Goal: Check status: Check status

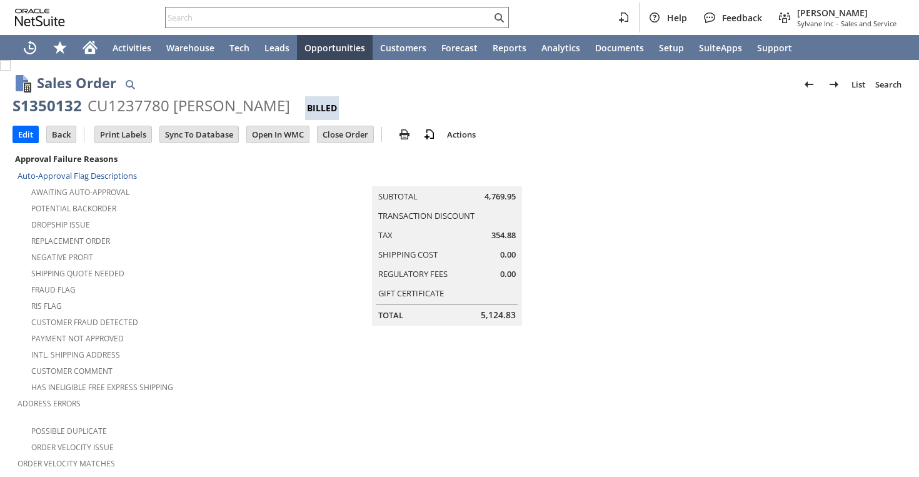
scroll to position [856, 0]
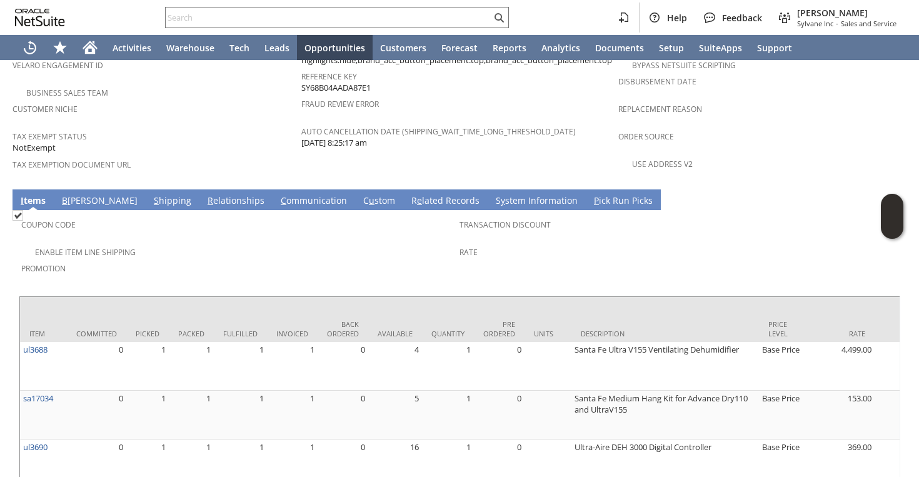
click at [151, 195] on link "S hipping" at bounding box center [173, 202] width 44 height 14
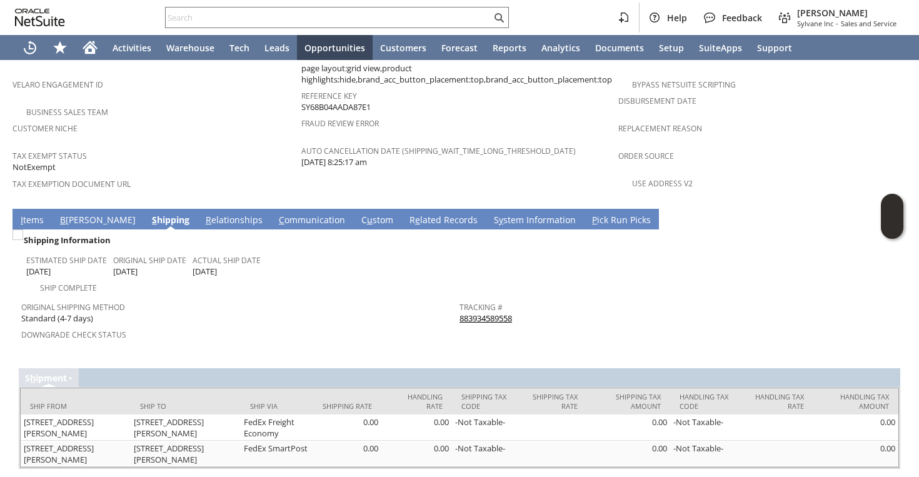
click at [477, 313] on link "883934589558" at bounding box center [486, 318] width 53 height 11
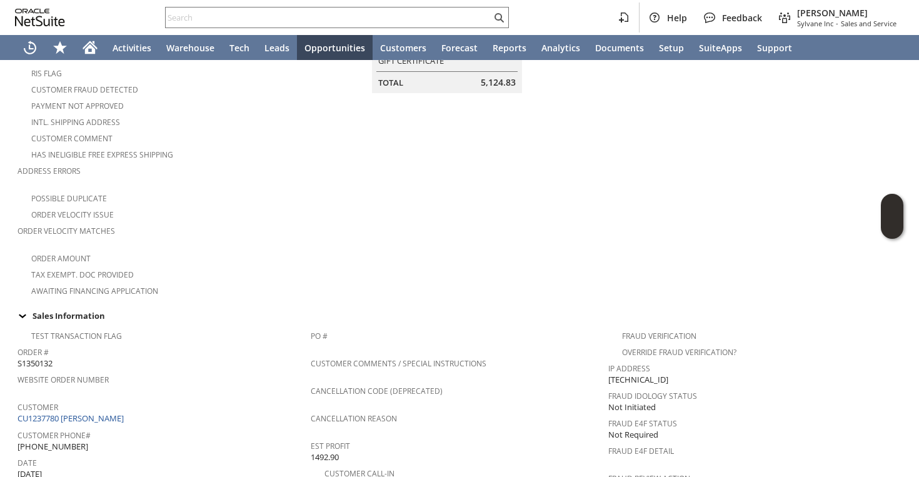
scroll to position [324, 0]
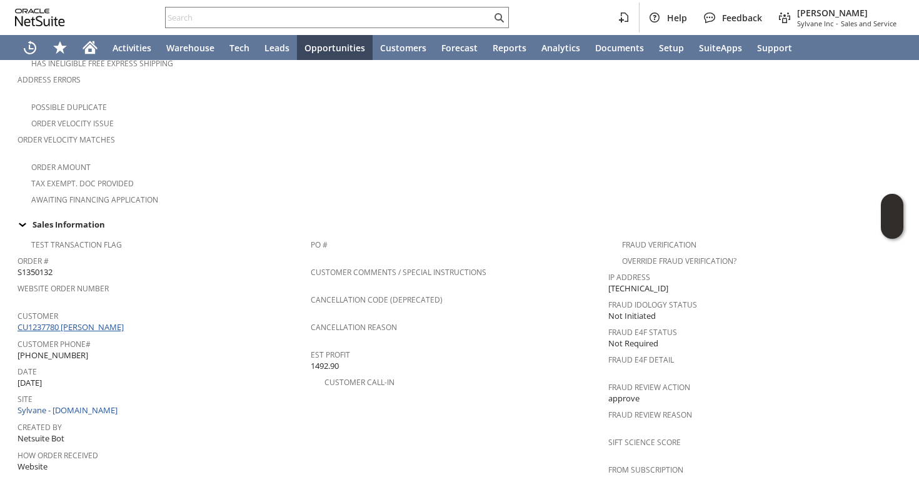
click at [86, 321] on link "CU1237780 [PERSON_NAME]" at bounding box center [72, 326] width 109 height 11
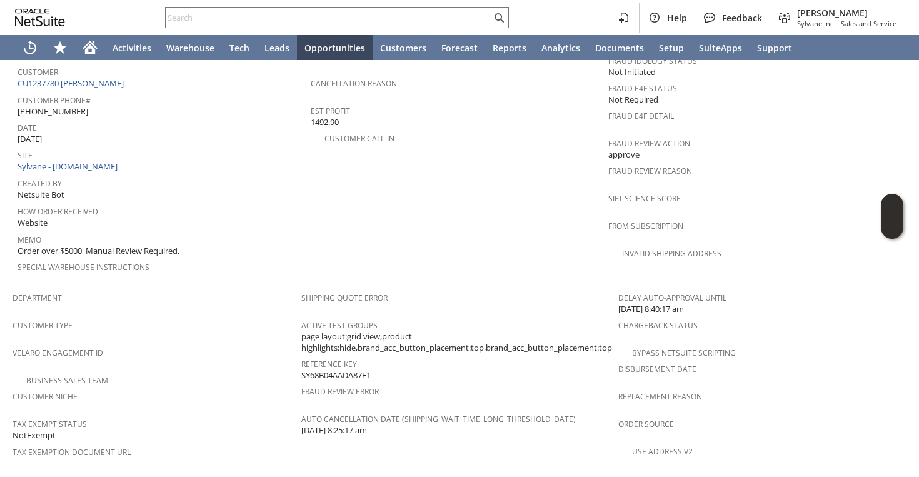
scroll to position [458, 0]
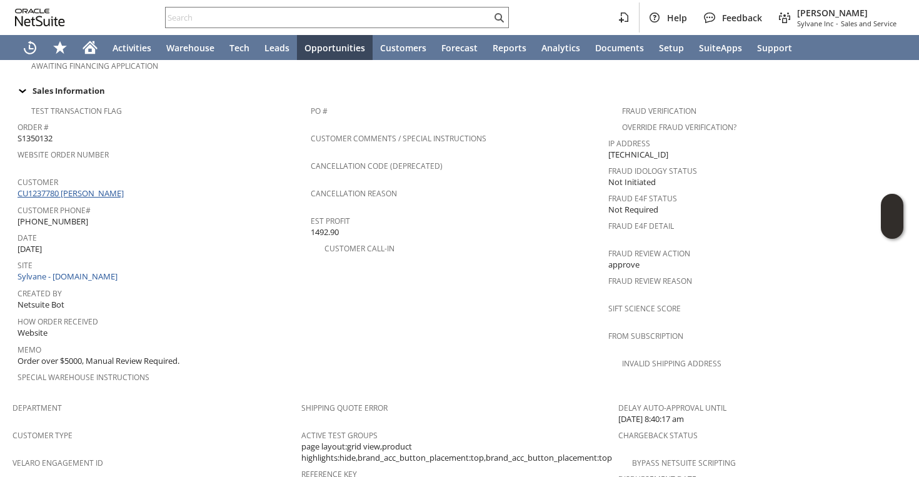
click at [41, 188] on link "CU1237780 [PERSON_NAME]" at bounding box center [72, 193] width 109 height 11
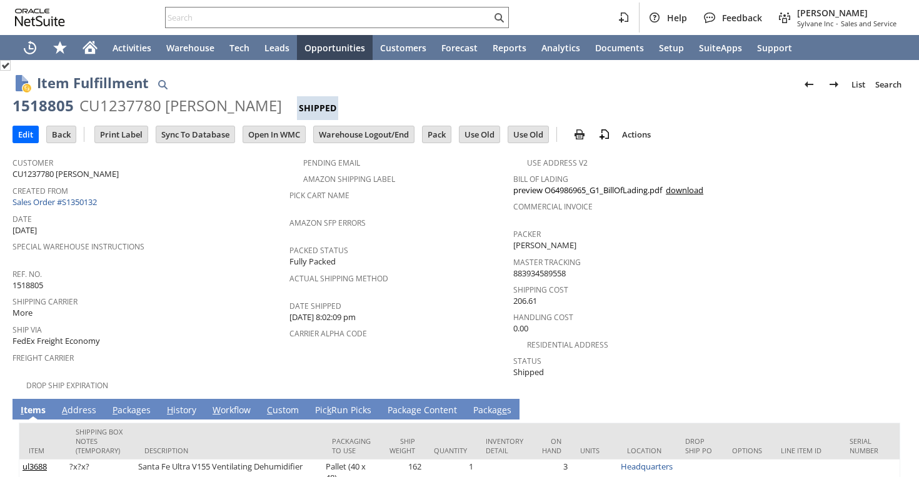
scroll to position [162, 0]
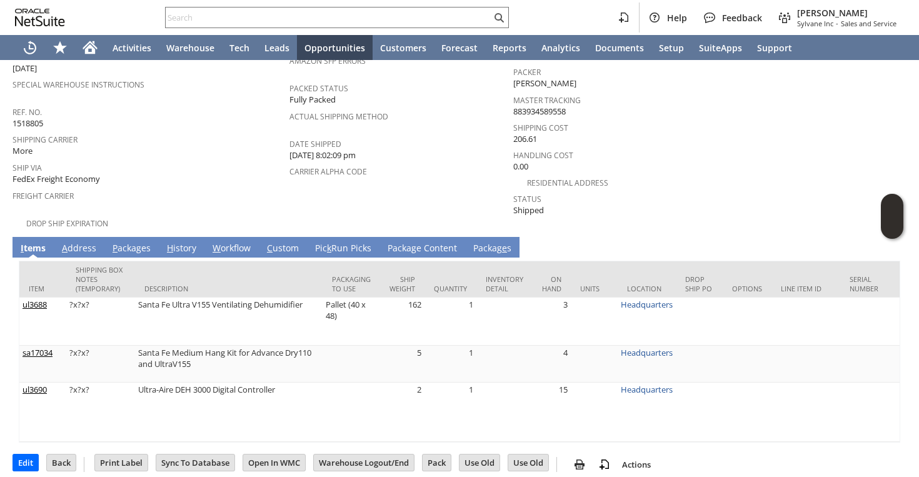
click at [124, 242] on link "P ackages" at bounding box center [131, 249] width 44 height 14
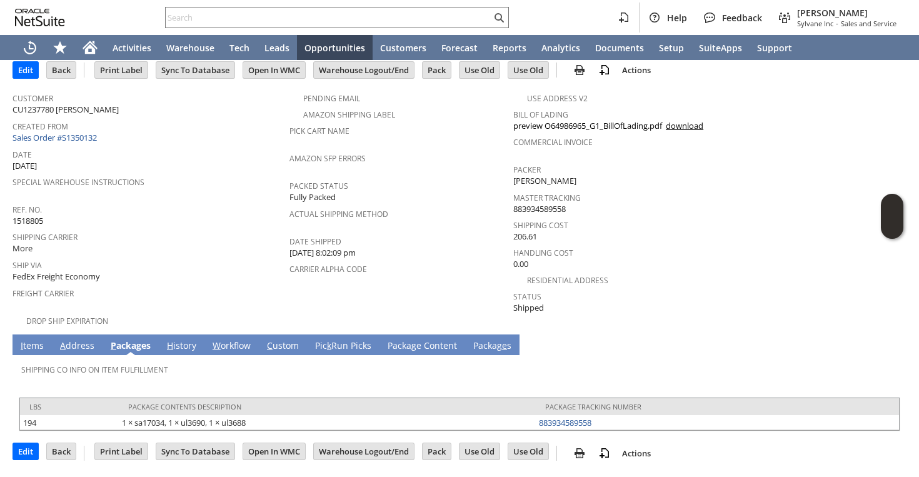
scroll to position [52, 0]
